Goal: Navigation & Orientation: Find specific page/section

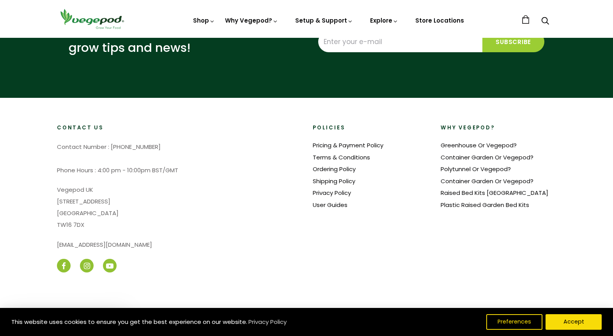
scroll to position [0, 734]
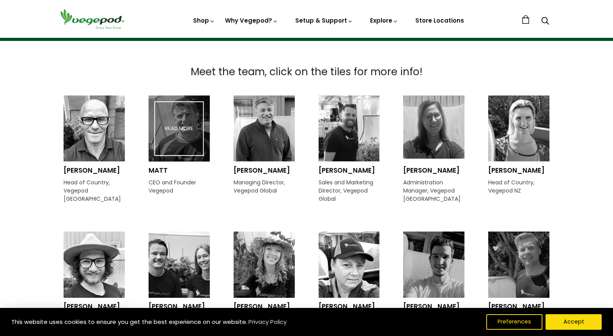
scroll to position [166, 0]
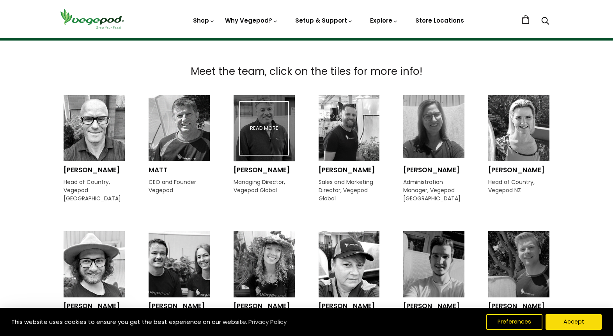
click at [245, 140] on div at bounding box center [264, 128] width 61 height 66
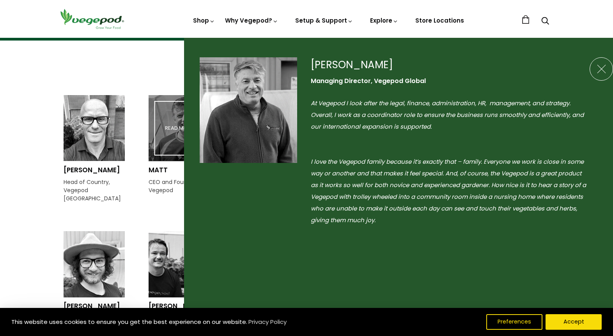
click at [156, 128] on div at bounding box center [179, 128] width 61 height 66
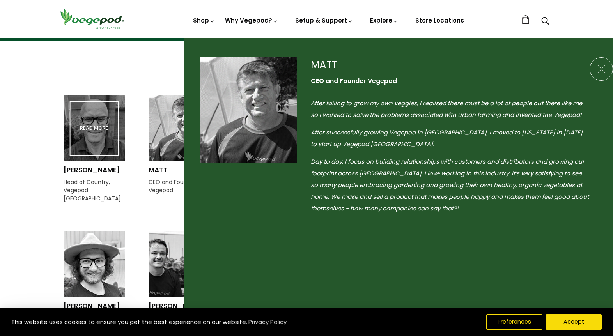
click at [113, 130] on div at bounding box center [94, 128] width 61 height 66
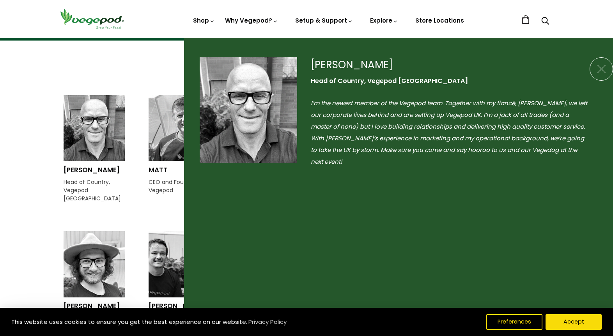
click at [602, 60] on link at bounding box center [601, 68] width 23 height 23
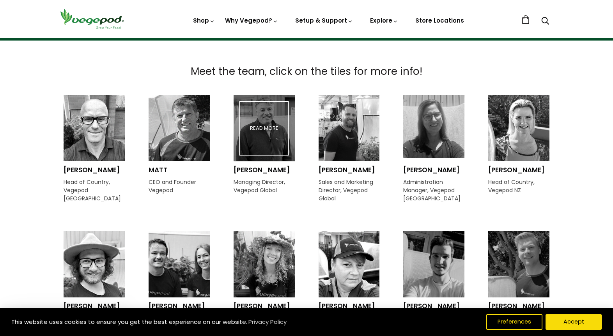
click at [261, 124] on div at bounding box center [264, 128] width 61 height 66
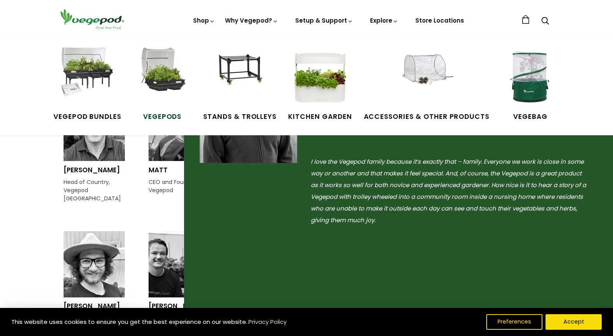
click at [177, 73] on img at bounding box center [162, 77] width 58 height 58
